Goal: Find specific page/section: Find specific page/section

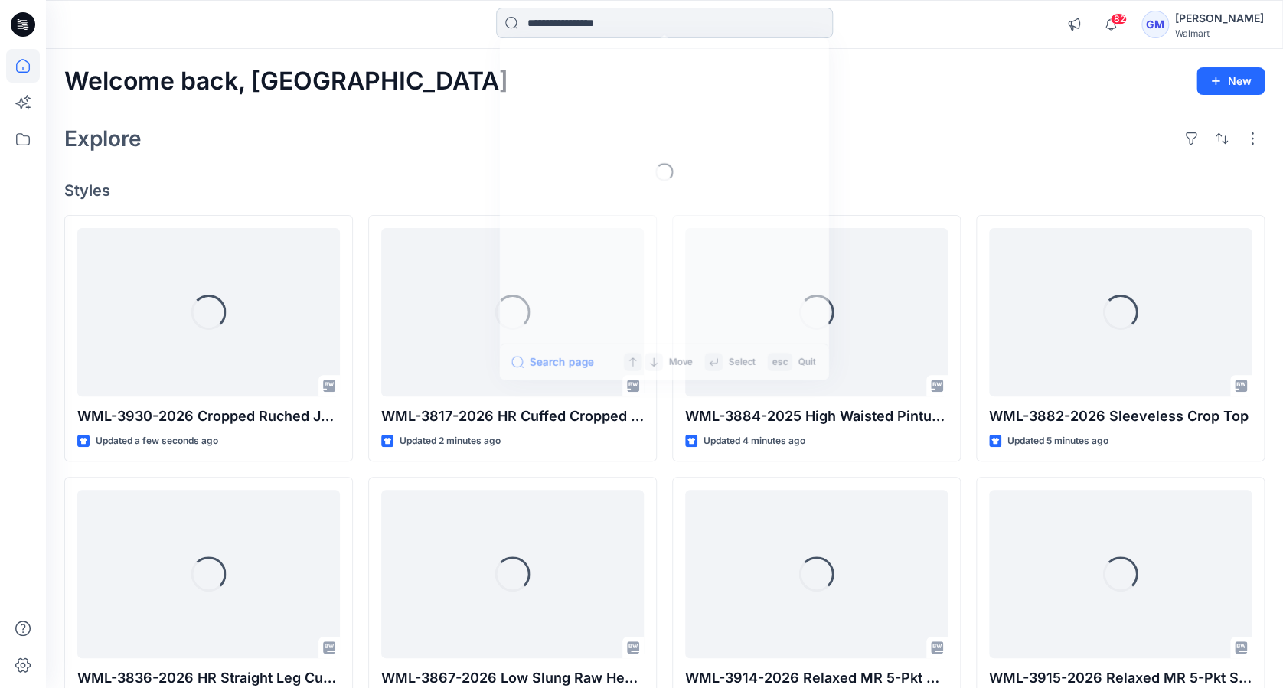
click at [548, 22] on input at bounding box center [664, 23] width 337 height 31
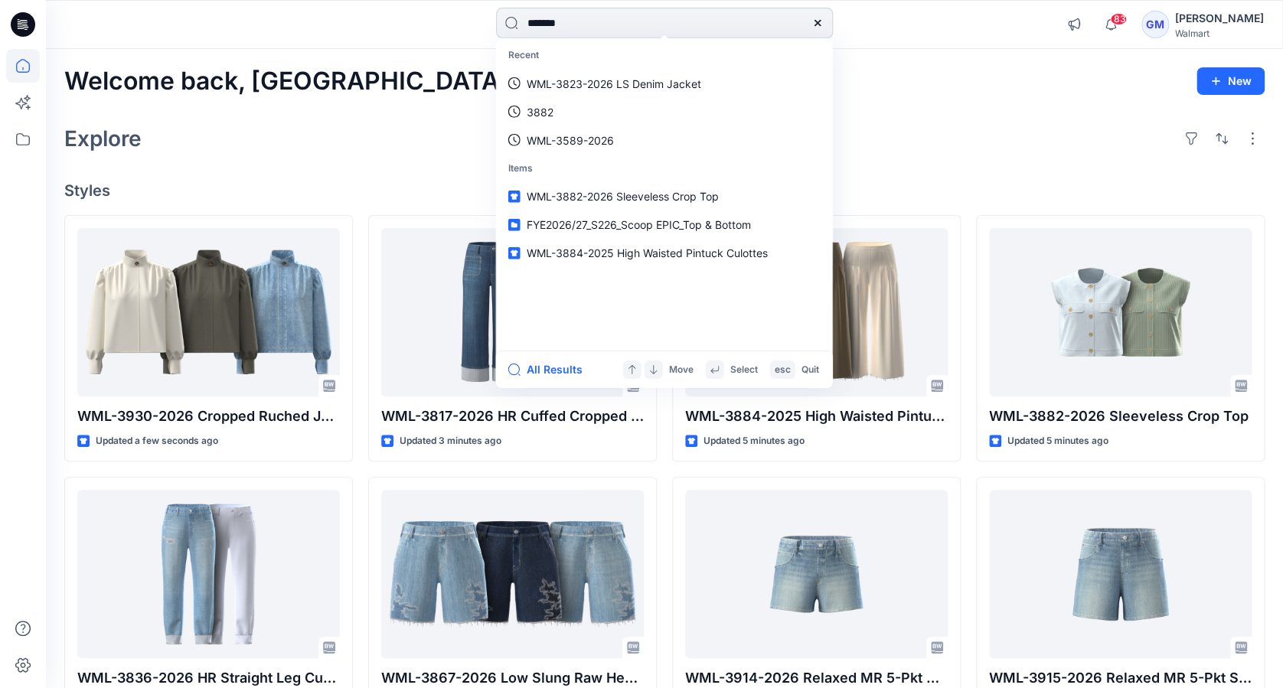
type input "********"
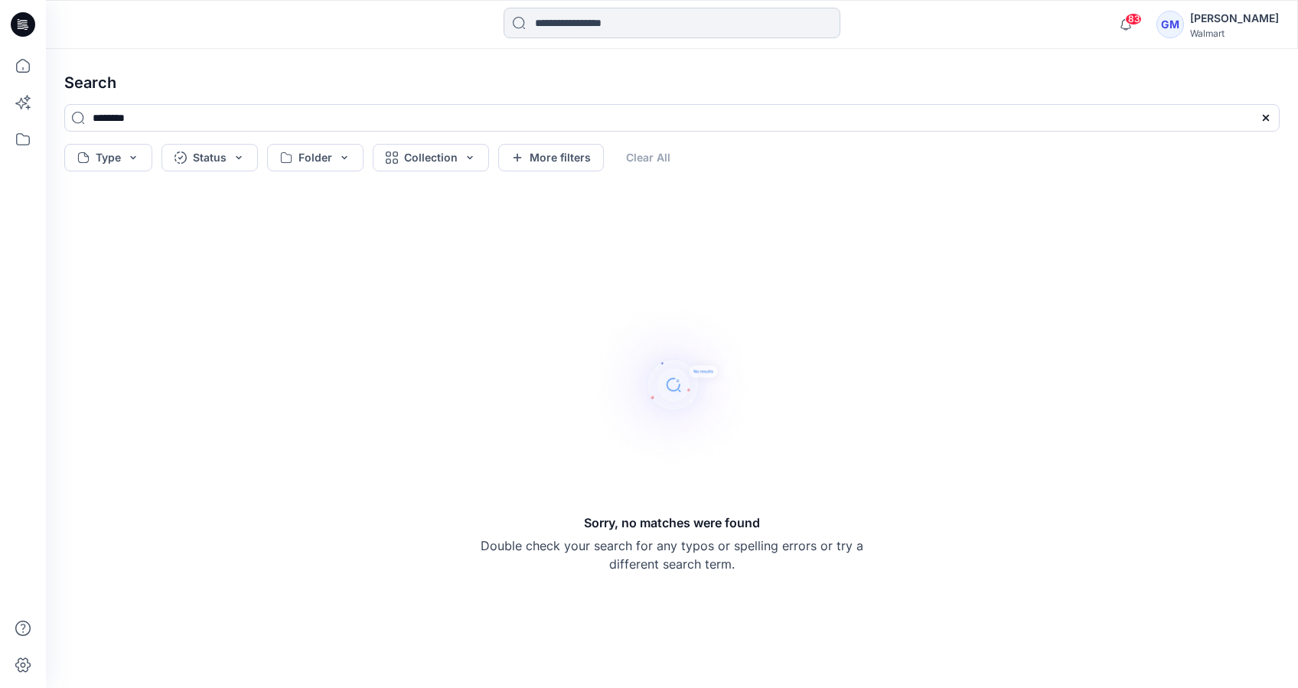
click at [560, 28] on input at bounding box center [672, 23] width 337 height 31
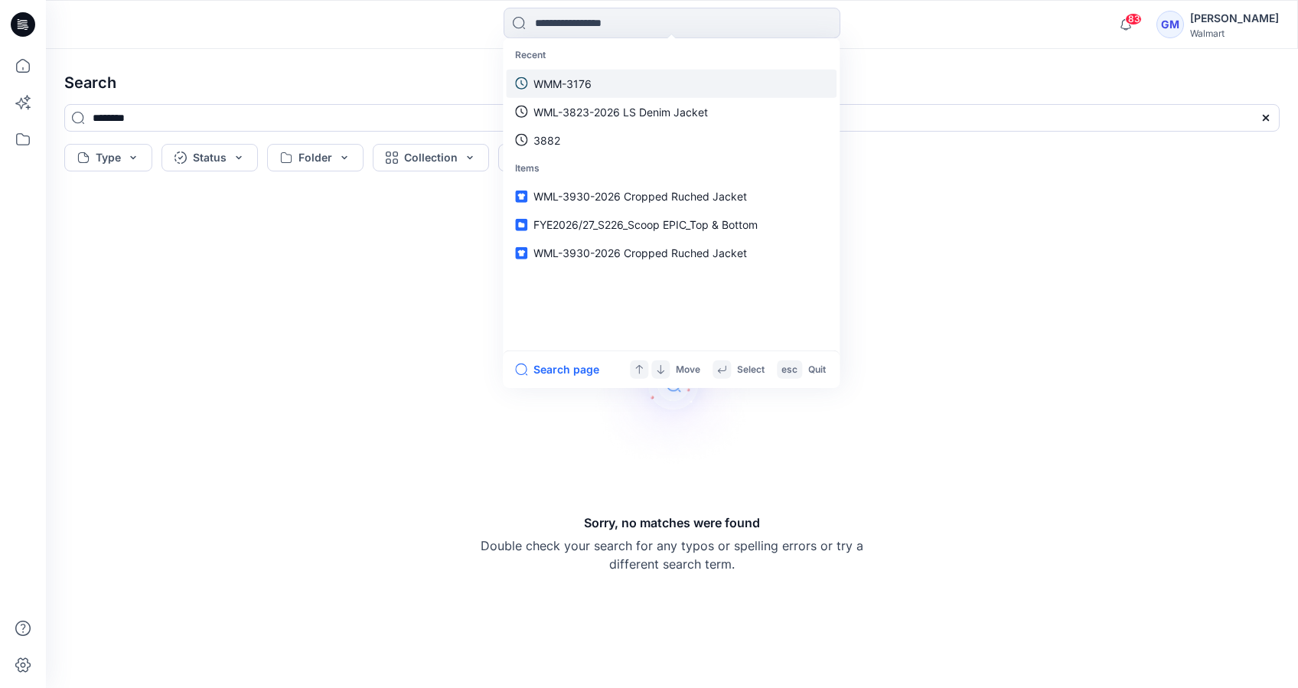
click at [589, 86] on p "WMM-3176" at bounding box center [563, 83] width 58 height 16
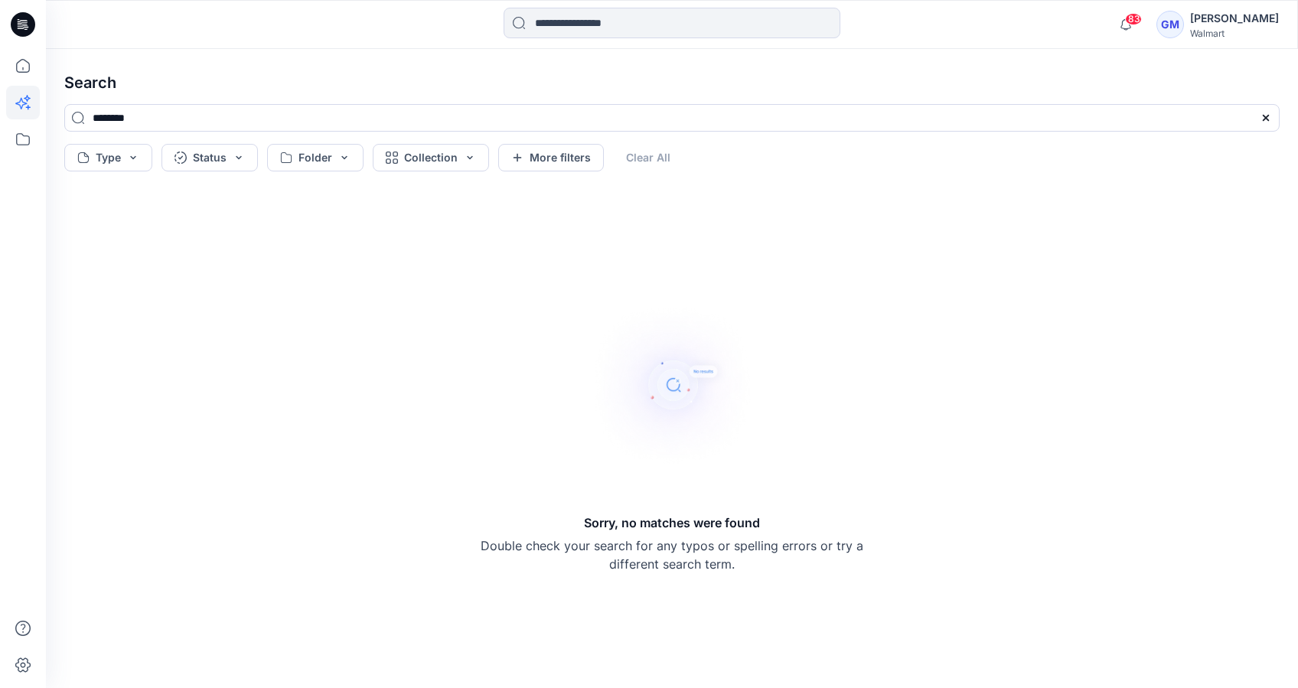
drag, startPoint x: 25, startPoint y: 15, endPoint x: 29, endPoint y: 90, distance: 74.4
click at [24, 16] on icon at bounding box center [23, 24] width 24 height 24
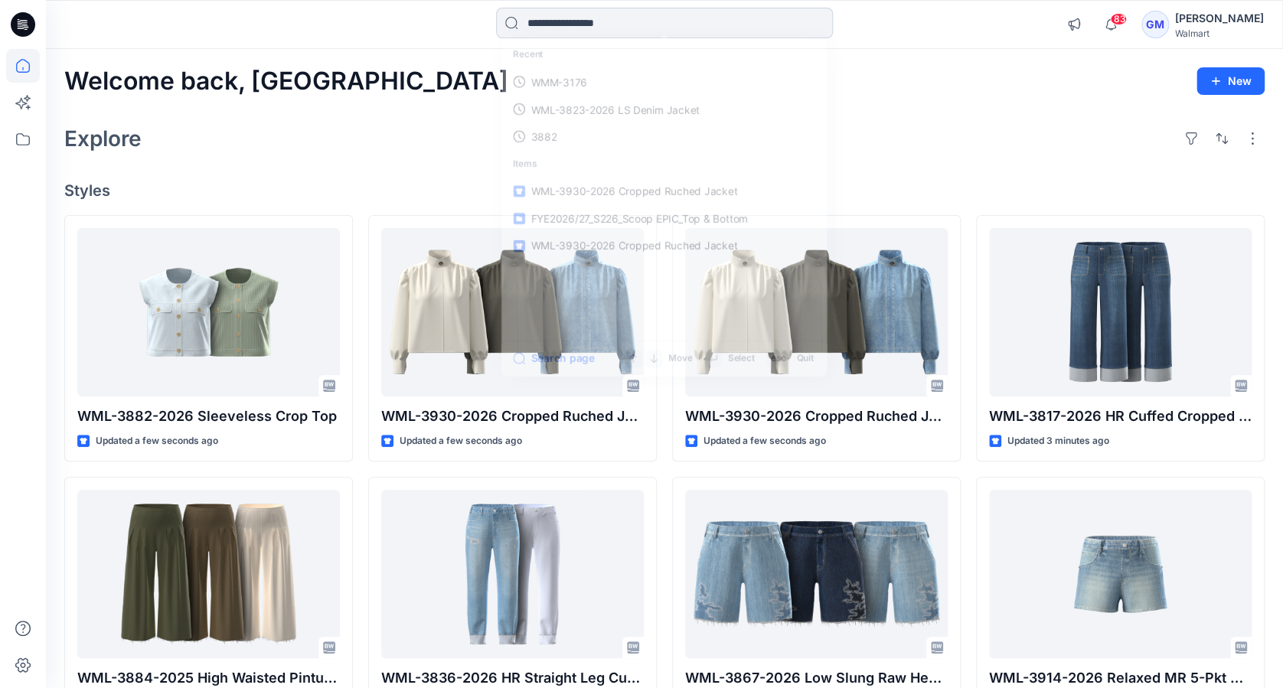
click at [550, 28] on input at bounding box center [664, 23] width 337 height 31
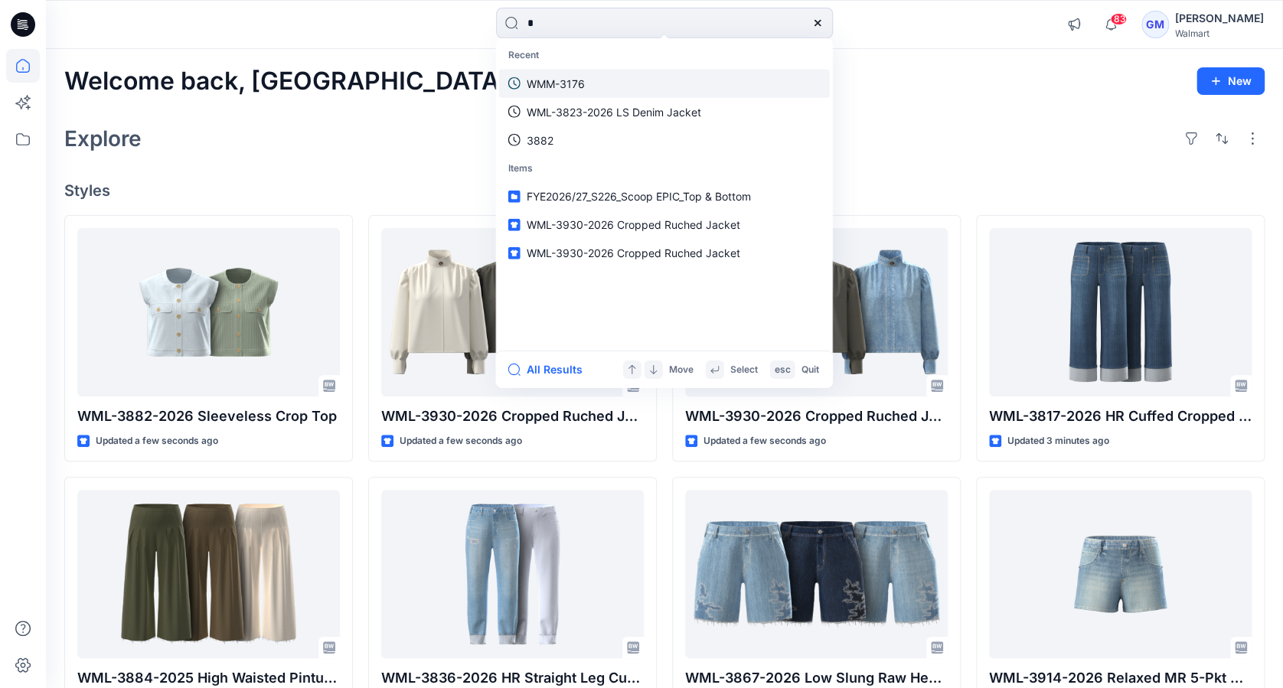
type input "*"
click at [573, 73] on link "WMM-3176" at bounding box center [664, 83] width 331 height 28
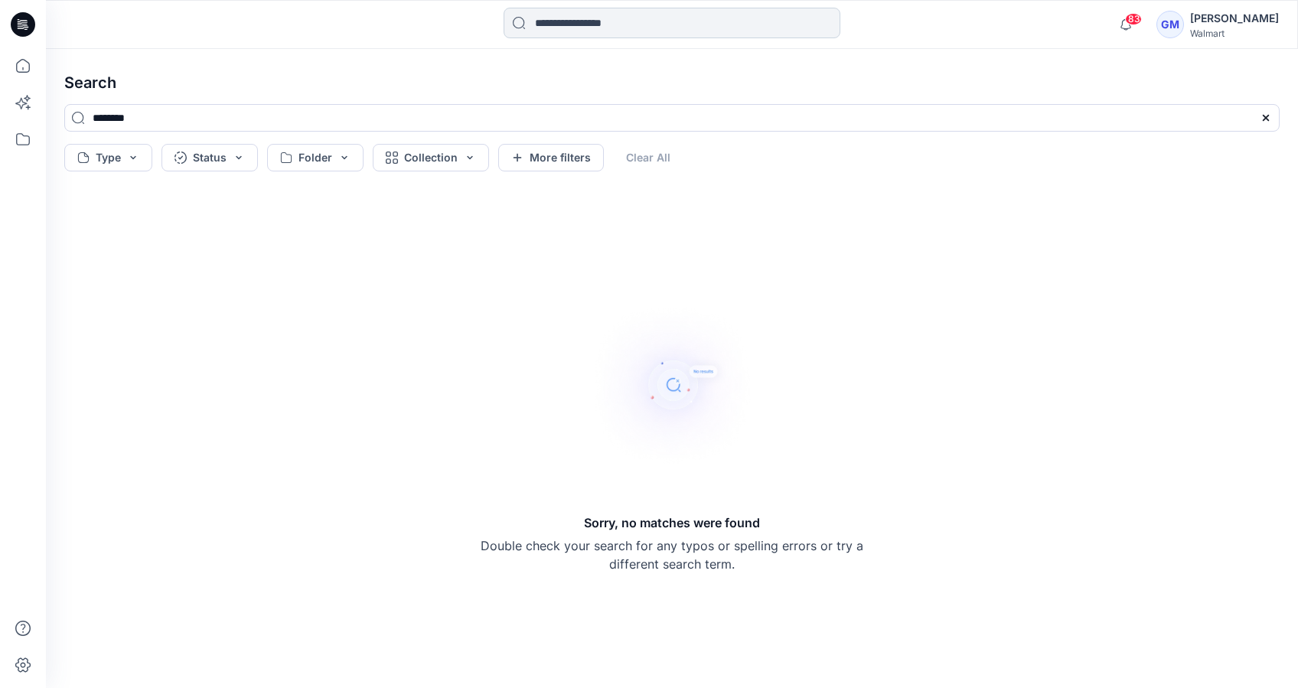
click at [584, 18] on input at bounding box center [672, 23] width 337 height 31
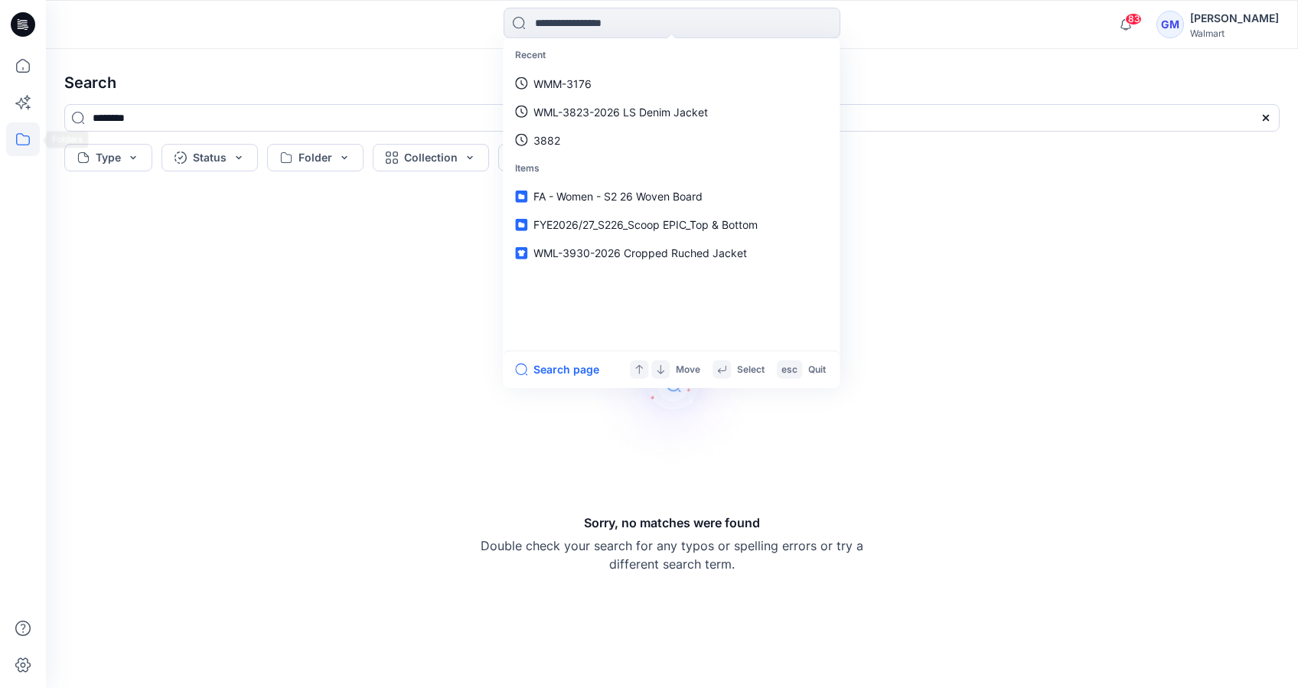
click at [28, 139] on icon at bounding box center [23, 139] width 34 height 34
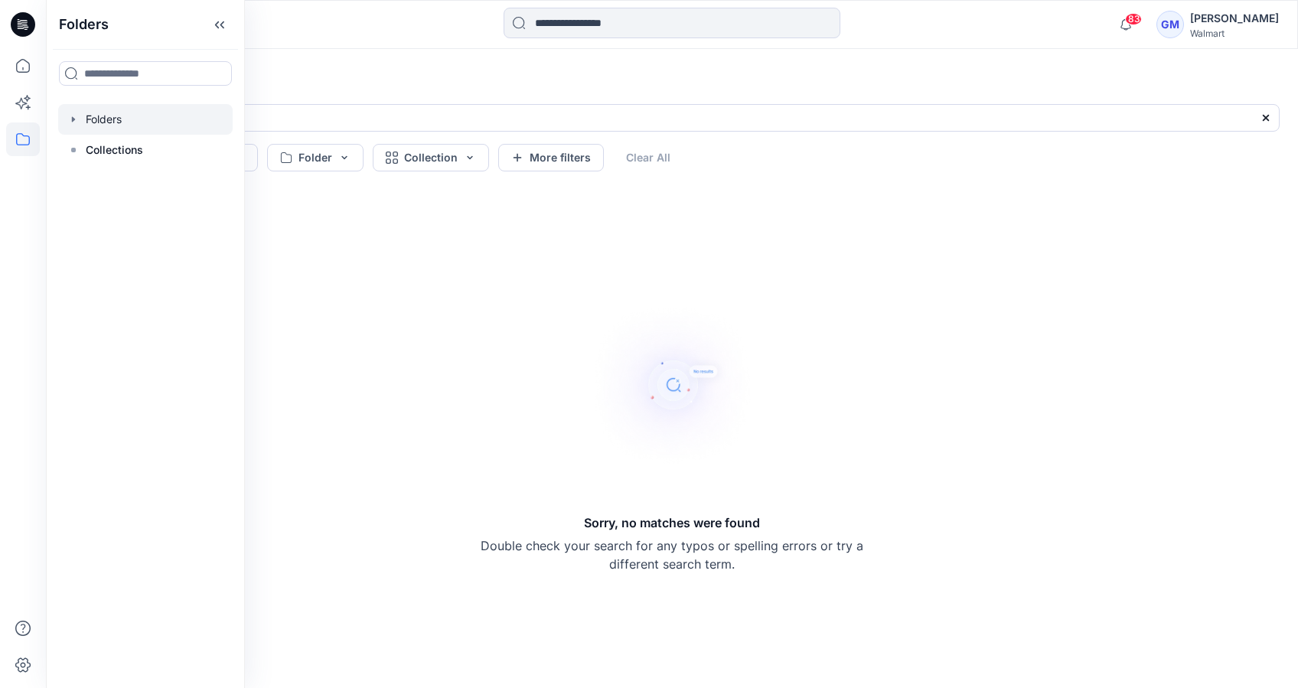
click at [119, 116] on div at bounding box center [145, 119] width 175 height 31
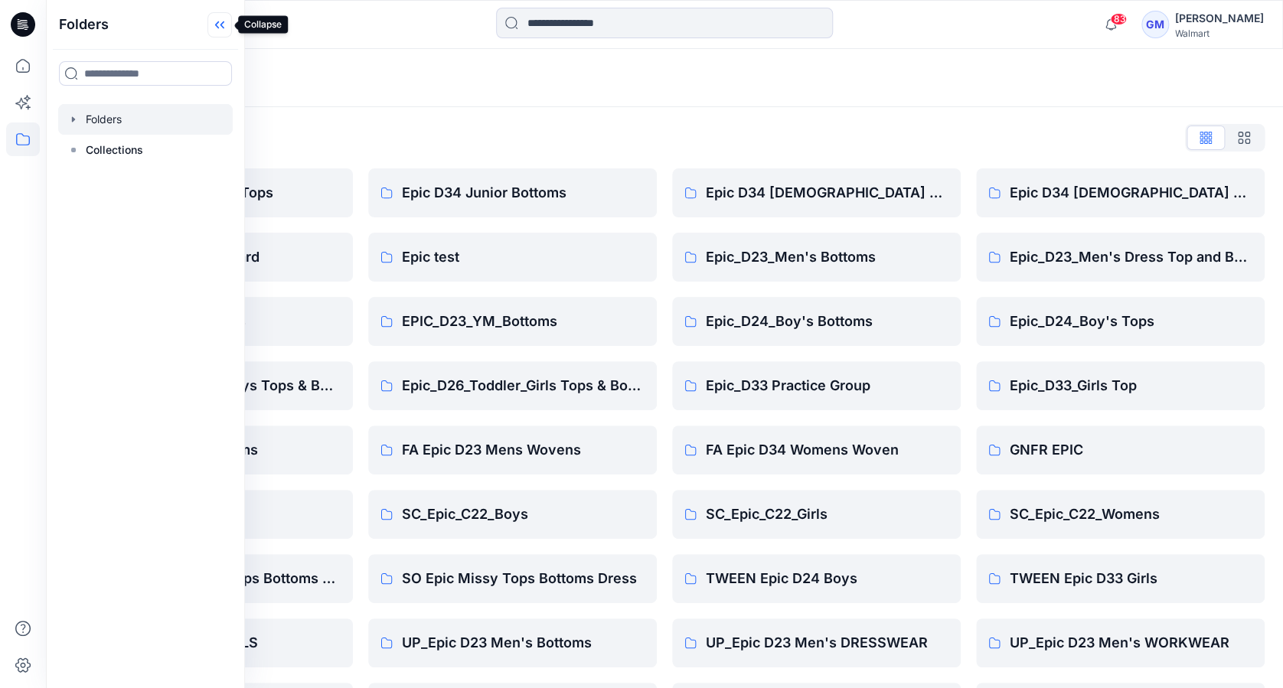
click at [217, 24] on icon at bounding box center [219, 24] width 24 height 25
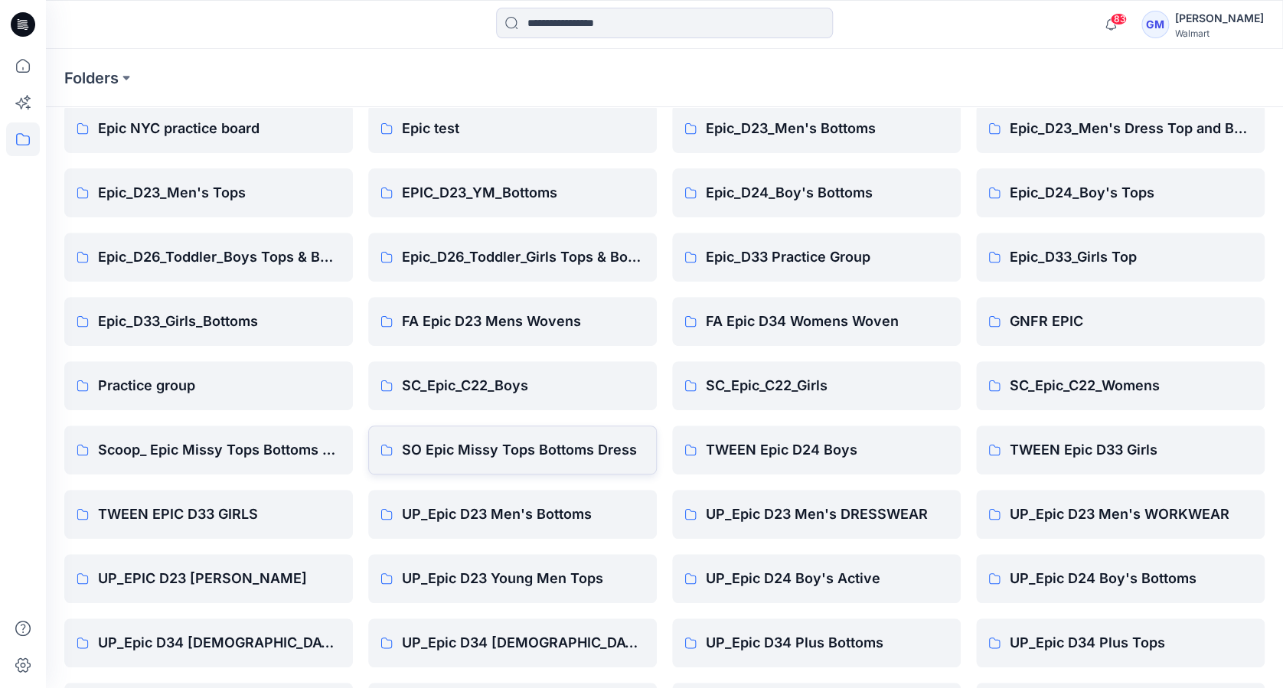
scroll to position [319, 0]
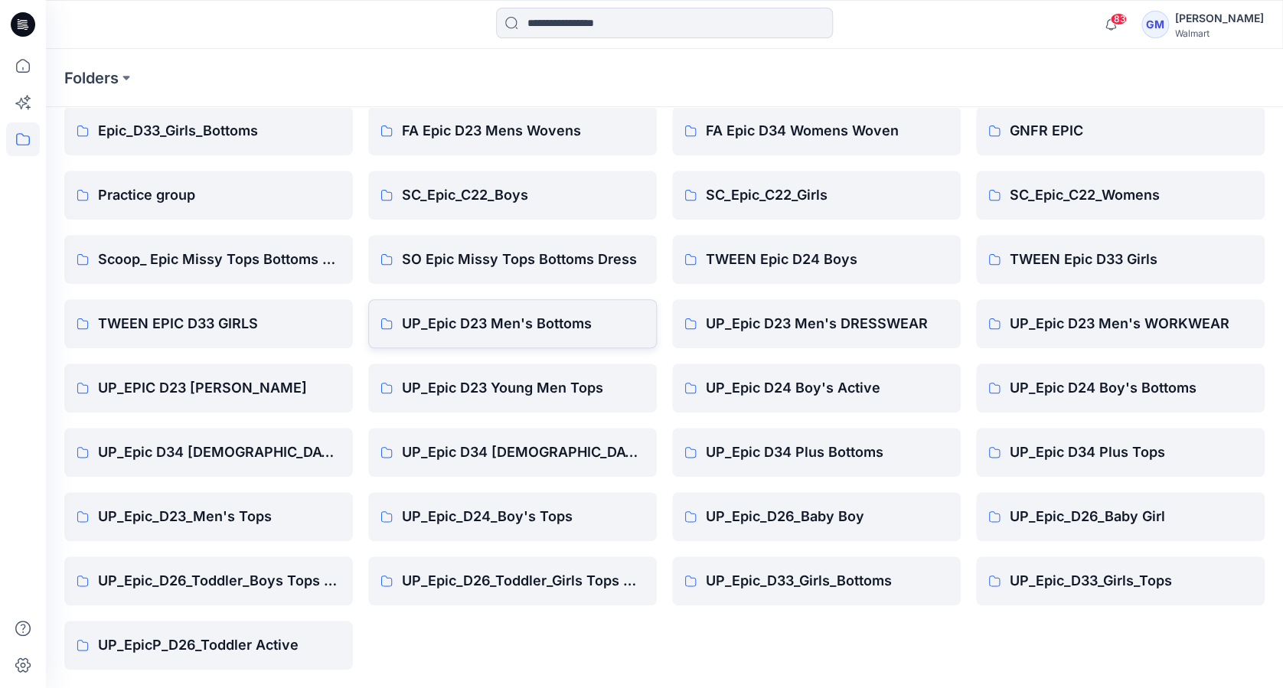
click at [532, 331] on p "UP_Epic D23 Men's Bottoms" at bounding box center [523, 323] width 243 height 21
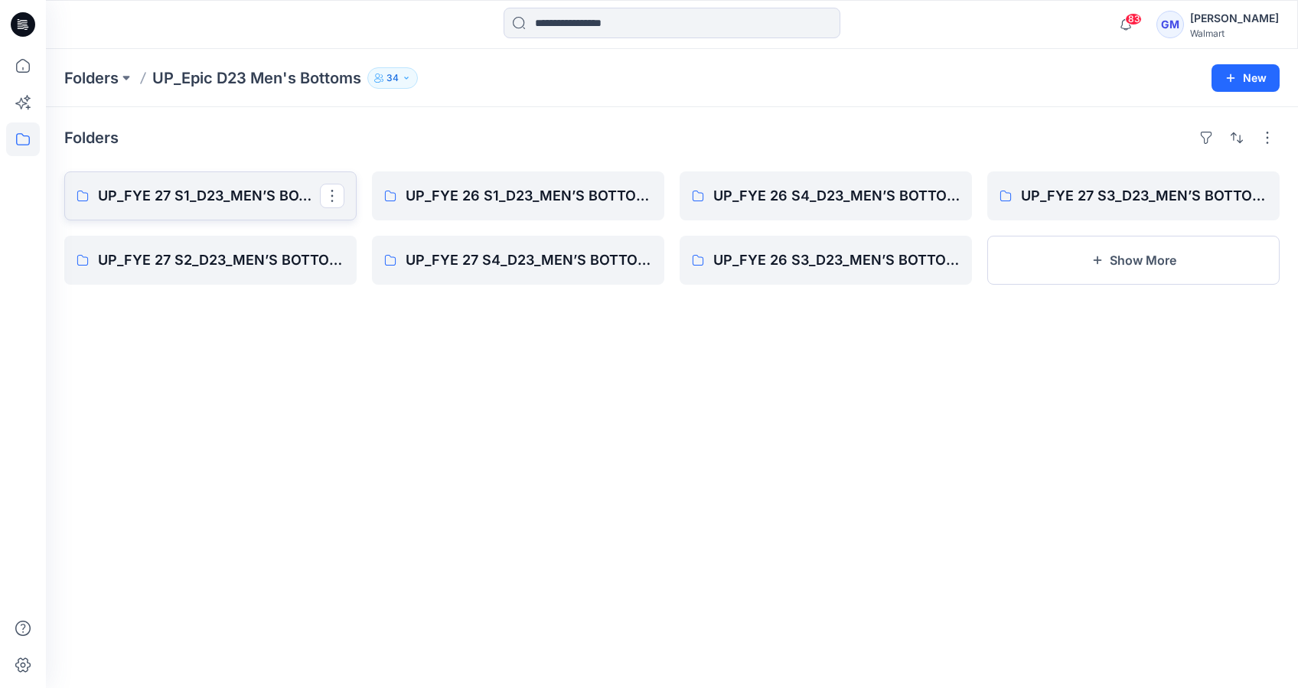
click at [181, 202] on p "UP_FYE 27 S1_D23_MEN’S BOTTOMS EPIC" at bounding box center [209, 195] width 222 height 21
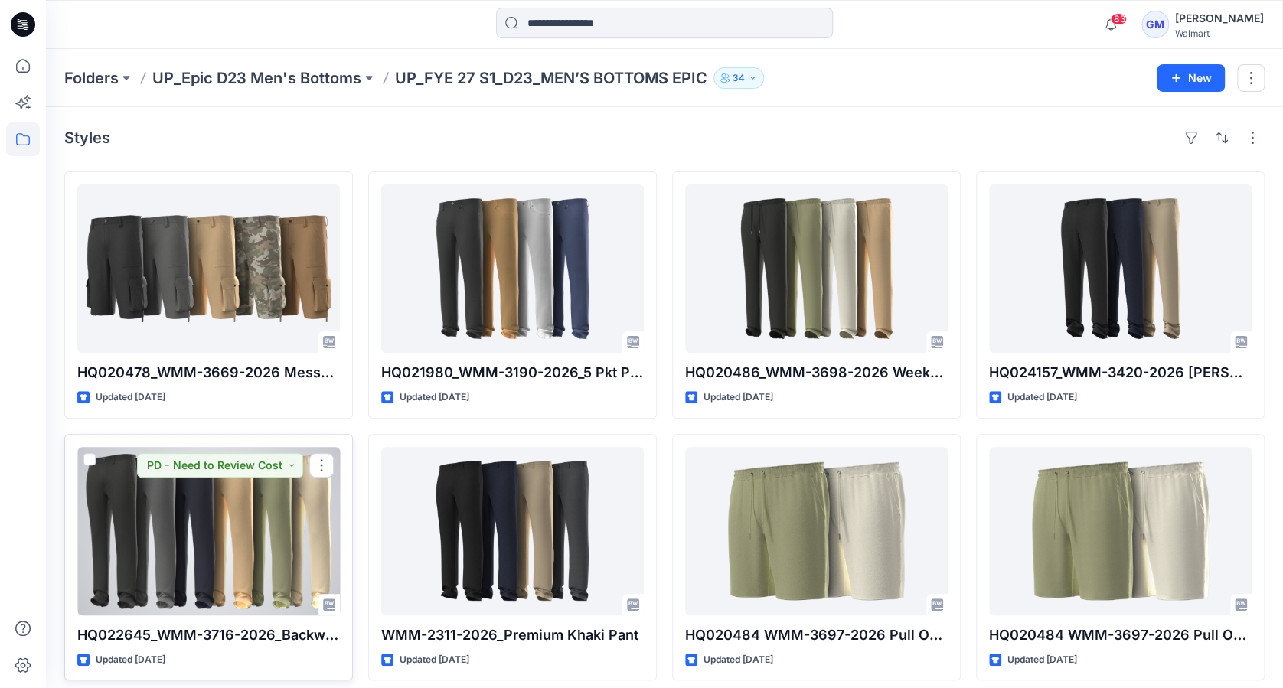
click at [257, 481] on div at bounding box center [208, 531] width 263 height 168
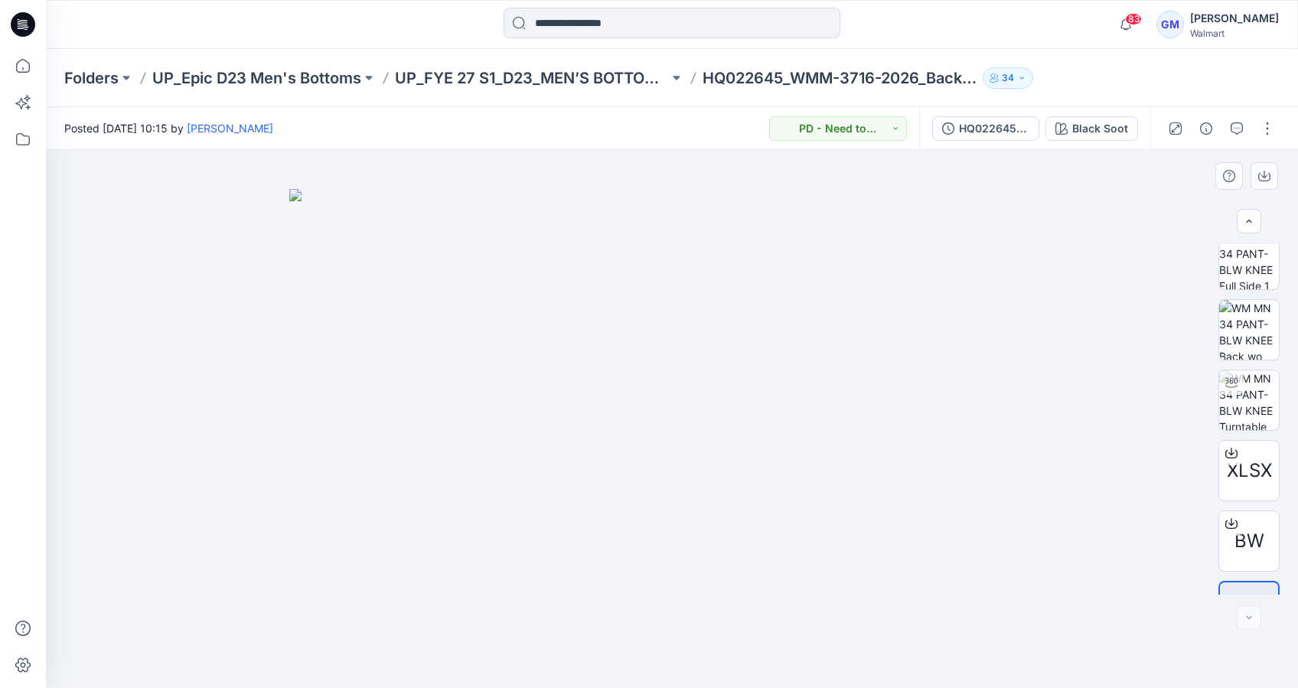
scroll to position [204, 0]
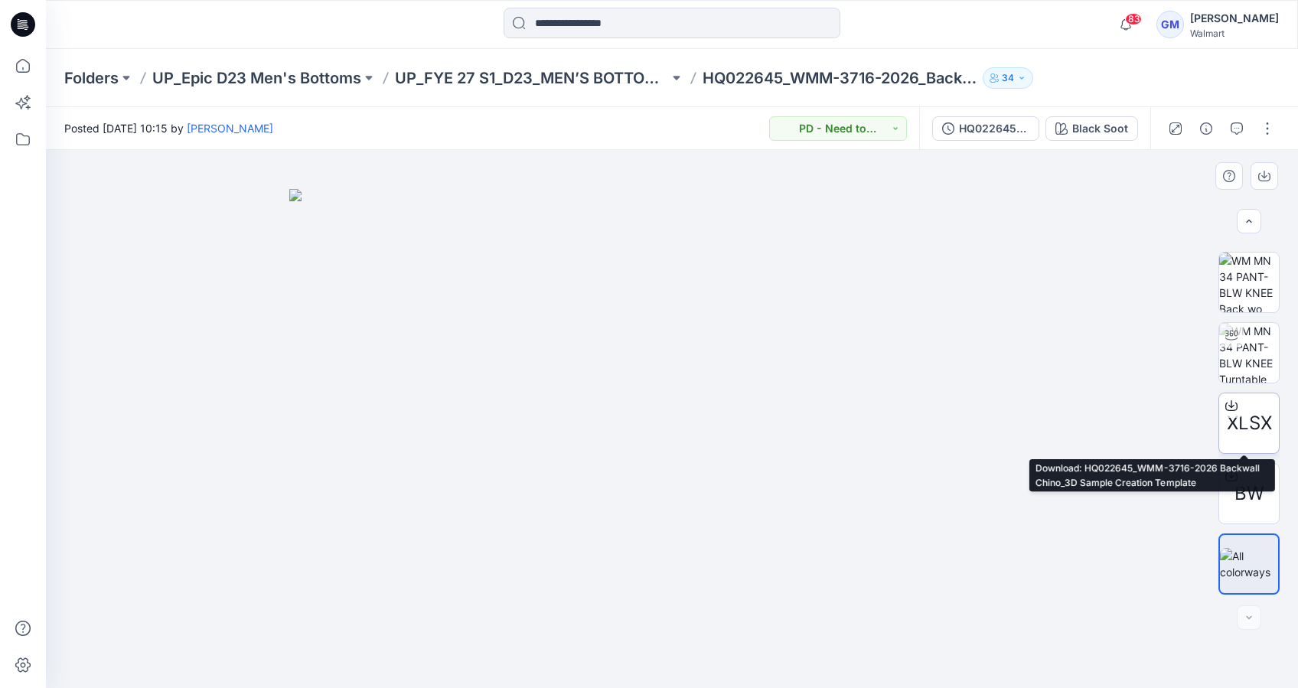
click at [1247, 413] on span "XLSX" at bounding box center [1249, 424] width 45 height 28
